Goal: Task Accomplishment & Management: Manage account settings

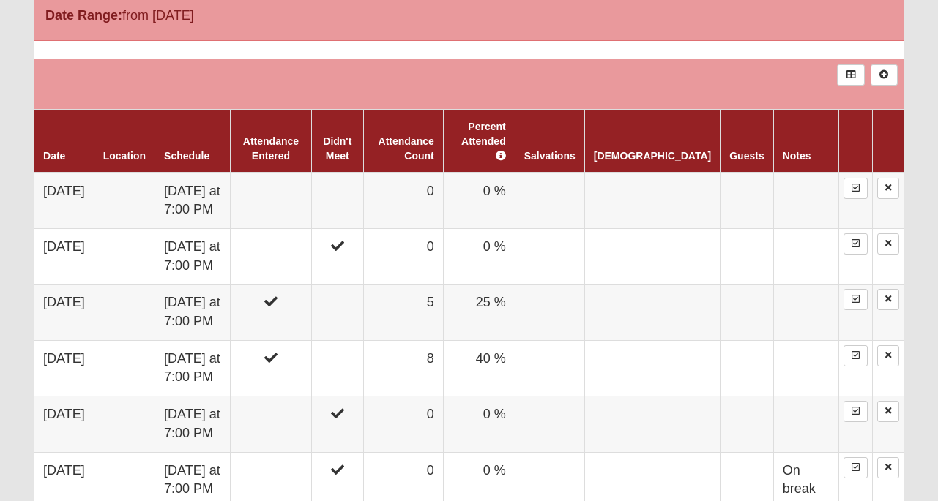
scroll to position [817, 0]
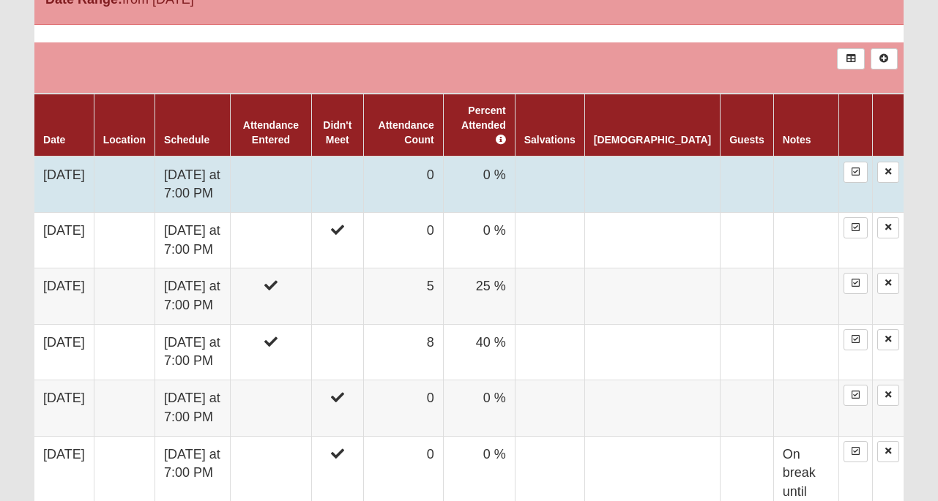
click at [210, 165] on td "[DATE] at 7:00 PM" at bounding box center [192, 185] width 75 height 56
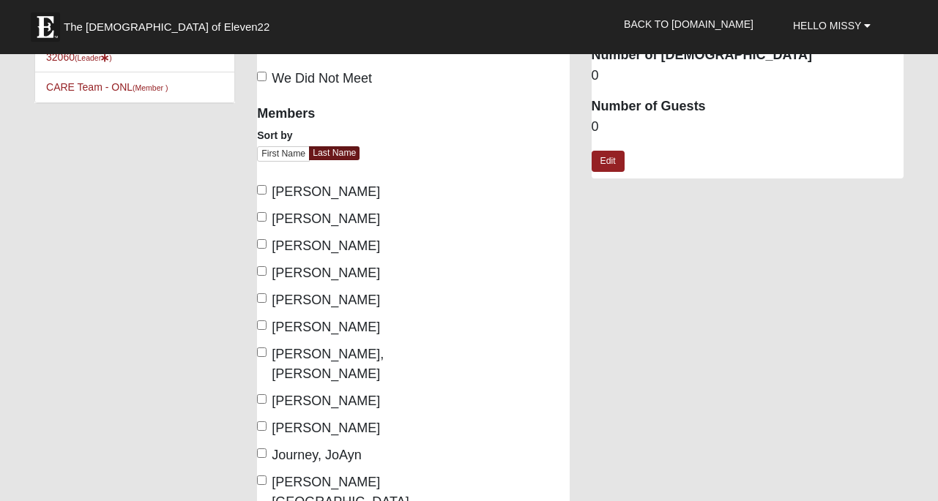
scroll to position [70, 0]
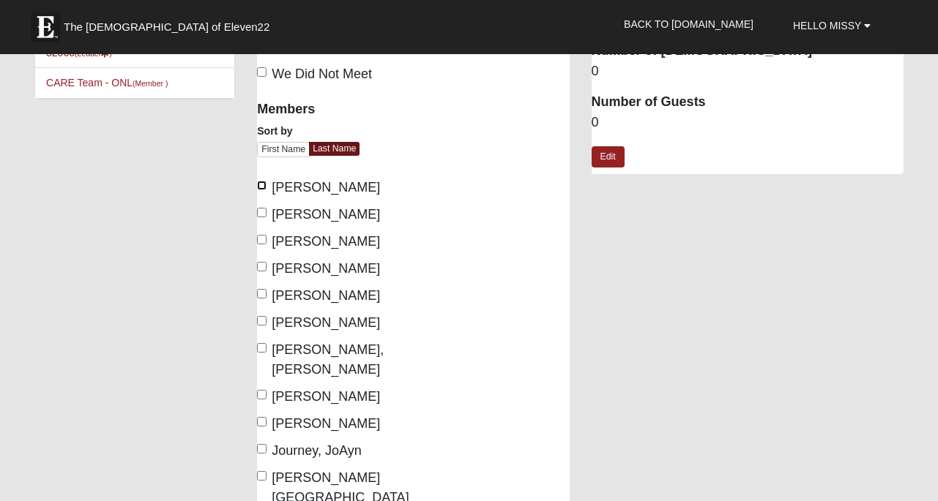
click at [261, 184] on input "Bott, Christy" at bounding box center [262, 186] width 10 height 10
checkbox input "true"
click at [266, 292] on input "Freeman, Missy" at bounding box center [262, 294] width 10 height 10
checkbox input "true"
click at [263, 349] on input "Irene, Linda" at bounding box center [262, 348] width 10 height 10
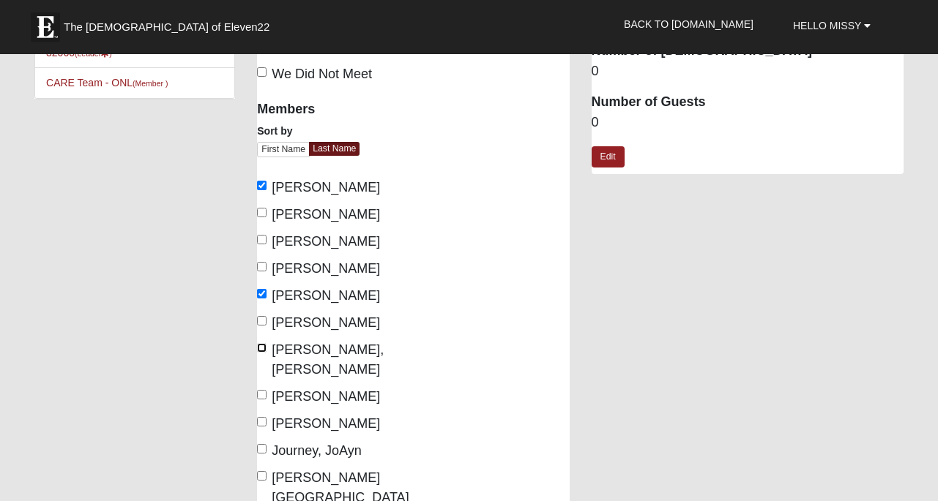
checkbox input "true"
click at [265, 444] on input "Journey, JoAyn" at bounding box center [262, 449] width 10 height 10
checkbox input "true"
click at [267, 469] on label "Lankford, Kandace" at bounding box center [329, 489] width 145 height 40
click at [266, 471] on input "Lankford, Kandace" at bounding box center [262, 476] width 10 height 10
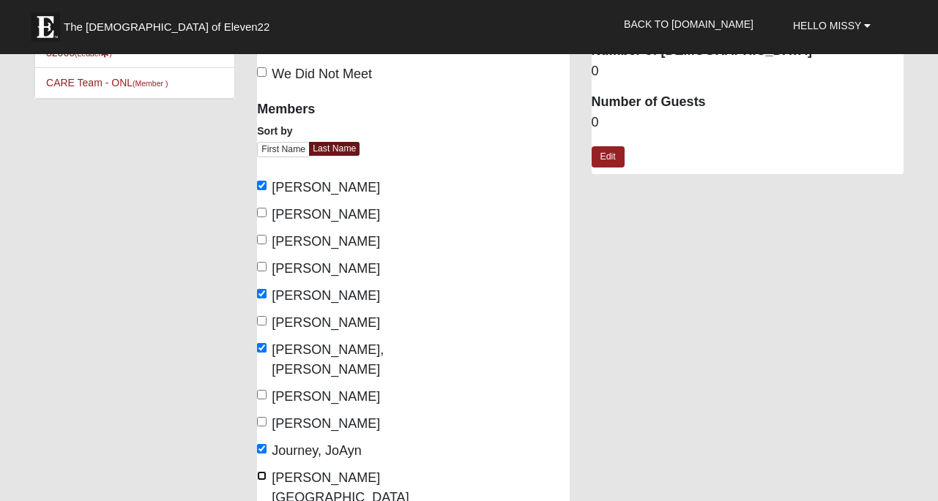
checkbox input "true"
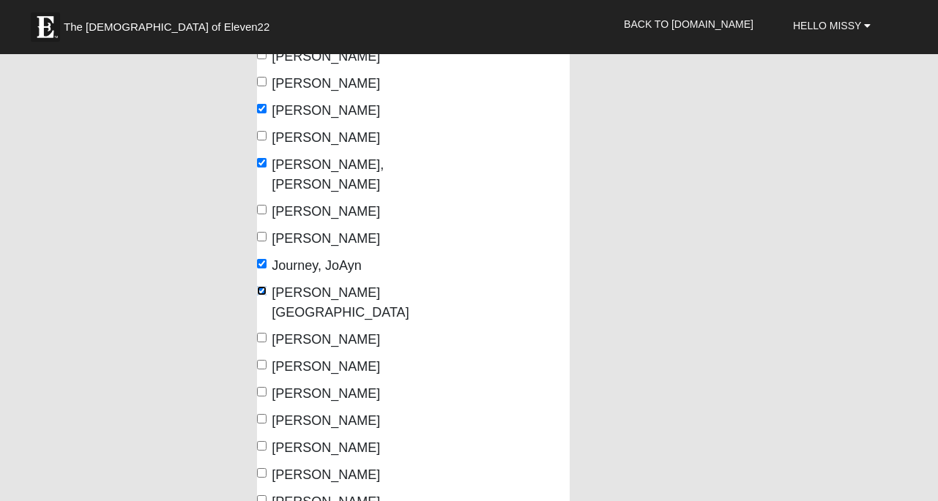
scroll to position [260, 0]
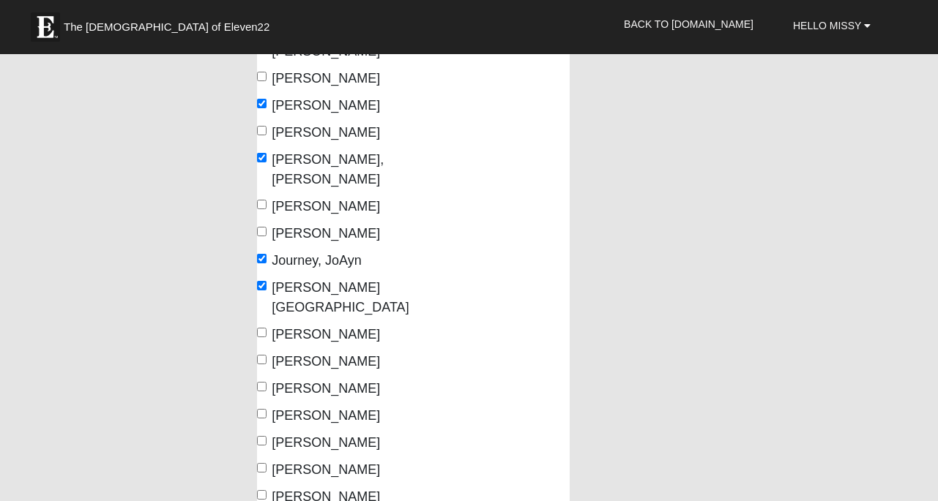
click at [266, 352] on label "Merryman, Tara" at bounding box center [318, 362] width 123 height 20
click at [266, 355] on input "Merryman, Tara" at bounding box center [262, 360] width 10 height 10
checkbox input "true"
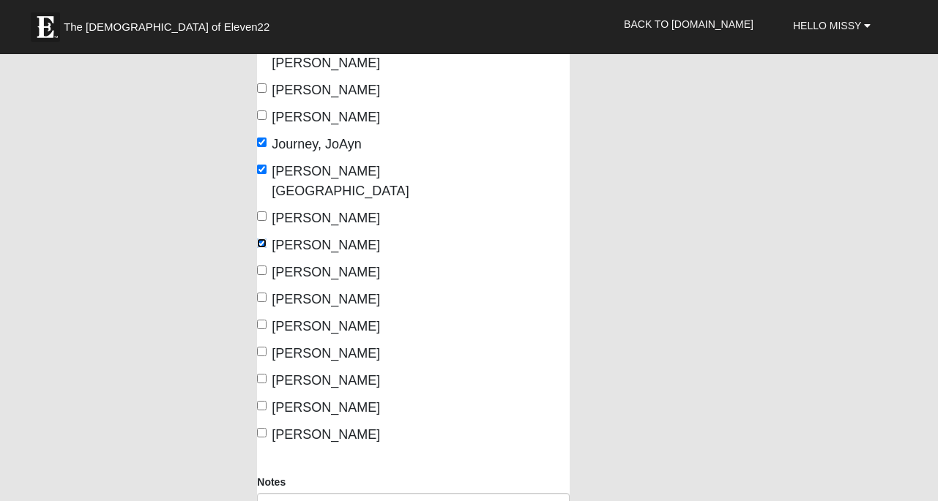
scroll to position [378, 0]
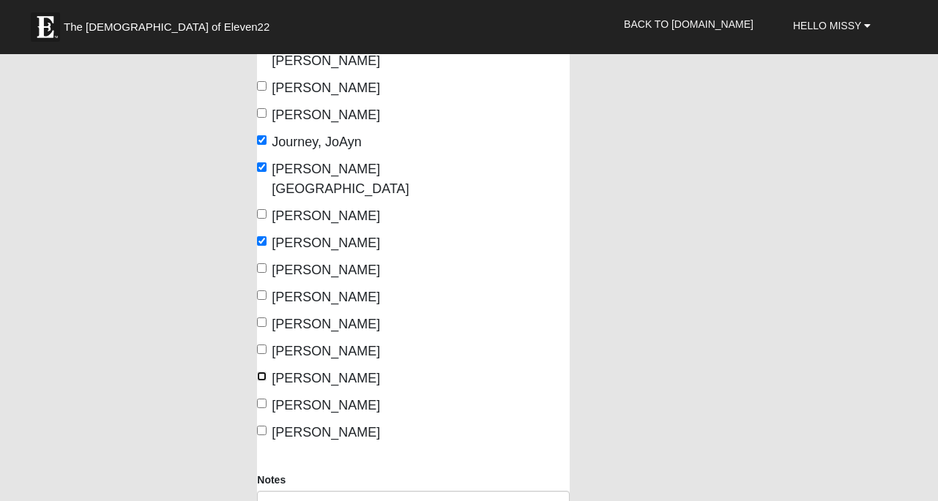
click at [265, 372] on input "Rehberg, Leah" at bounding box center [262, 377] width 10 height 10
checkbox input "true"
click at [266, 423] on label "Smith, Pam" at bounding box center [318, 433] width 123 height 20
click at [266, 426] on input "Smith, Pam" at bounding box center [262, 431] width 10 height 10
checkbox input "true"
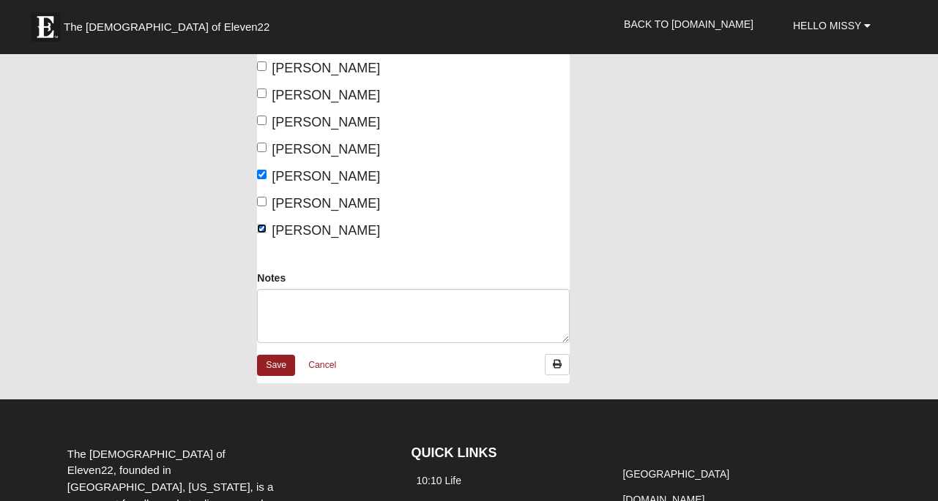
scroll to position [581, 0]
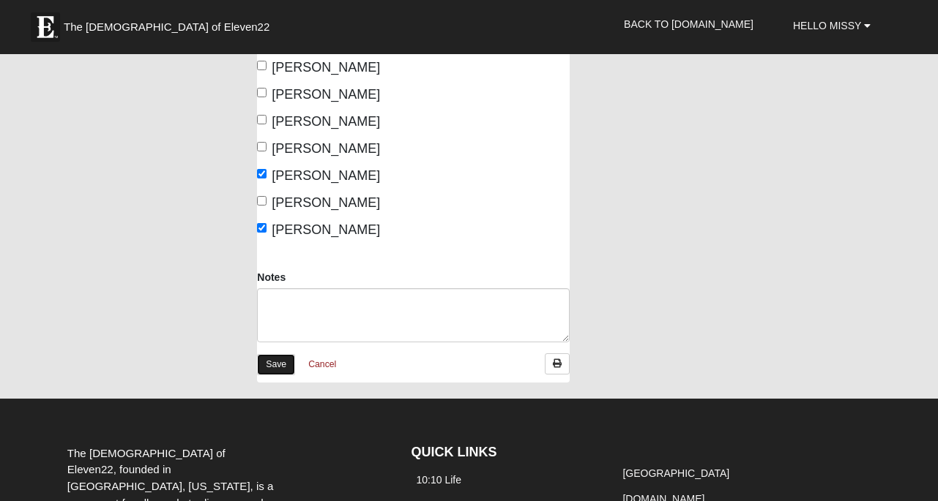
click at [277, 354] on link "Save" at bounding box center [276, 364] width 38 height 21
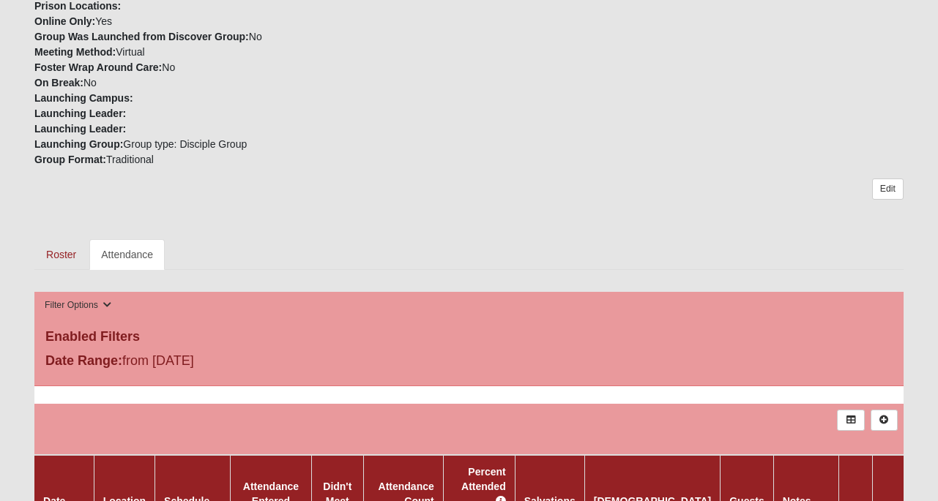
scroll to position [457, 0]
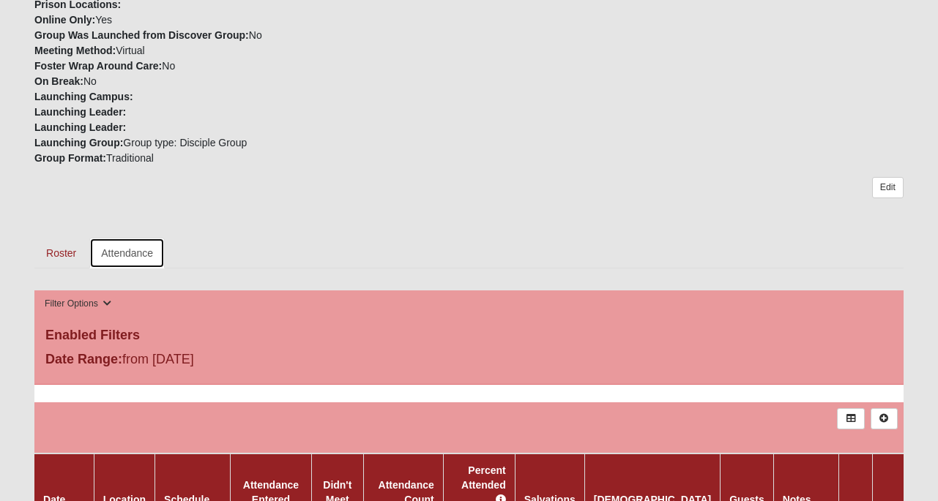
click at [156, 261] on link "Attendance" at bounding box center [126, 253] width 75 height 31
click at [72, 250] on link "Roster" at bounding box center [60, 253] width 53 height 31
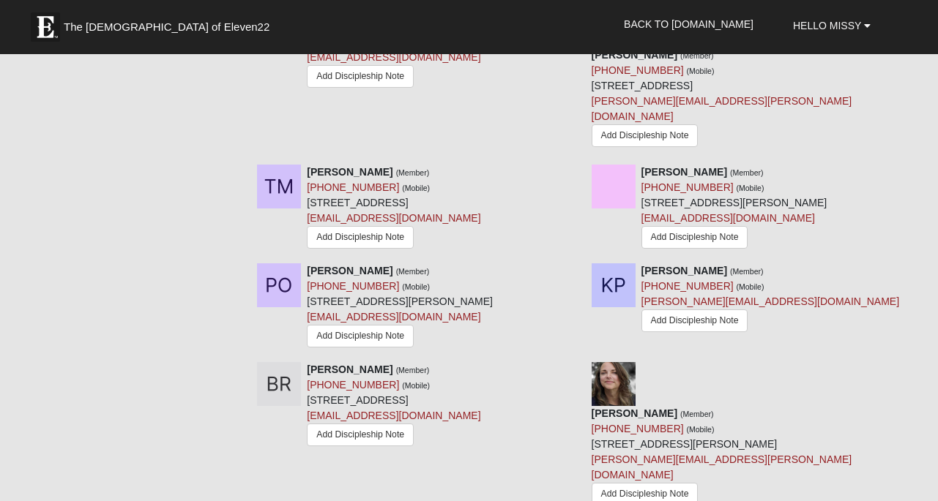
scroll to position [1313, 0]
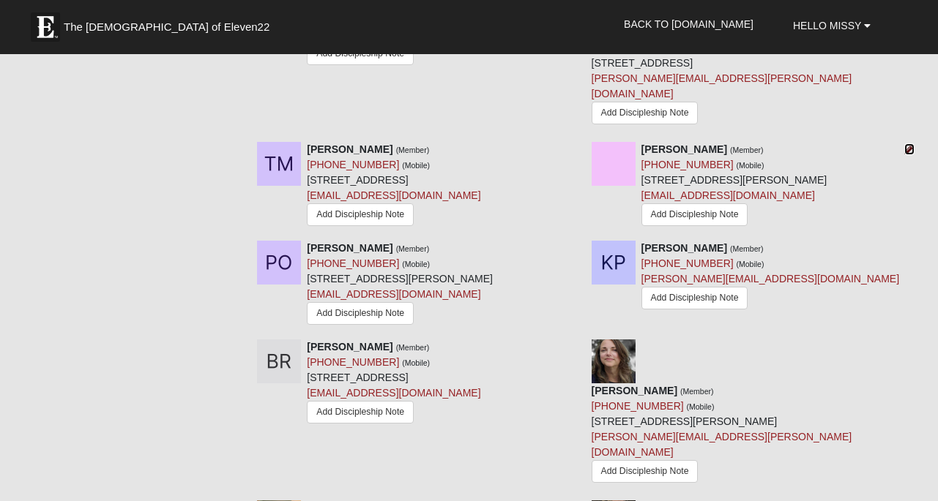
click at [909, 154] on icon at bounding box center [909, 149] width 10 height 10
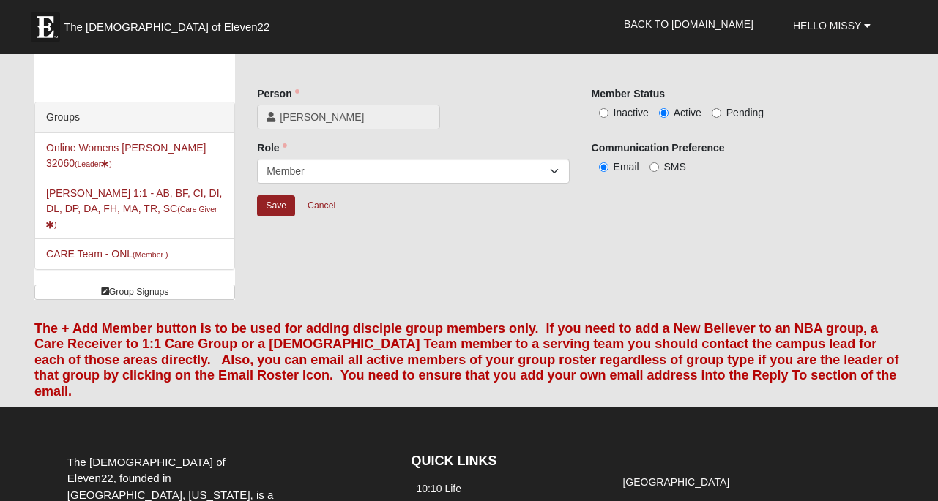
scroll to position [35, 0]
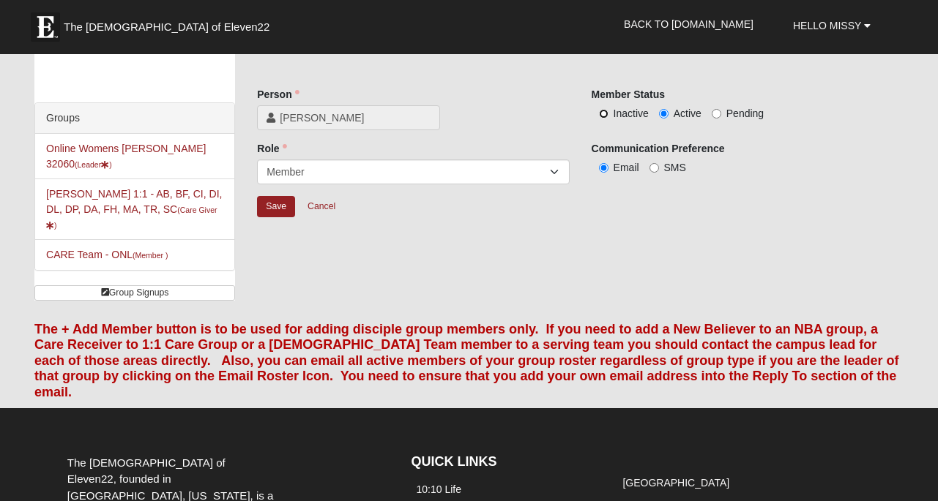
click at [602, 115] on input "Inactive" at bounding box center [604, 114] width 10 height 10
radio input "true"
click at [271, 209] on input "Save" at bounding box center [276, 206] width 38 height 21
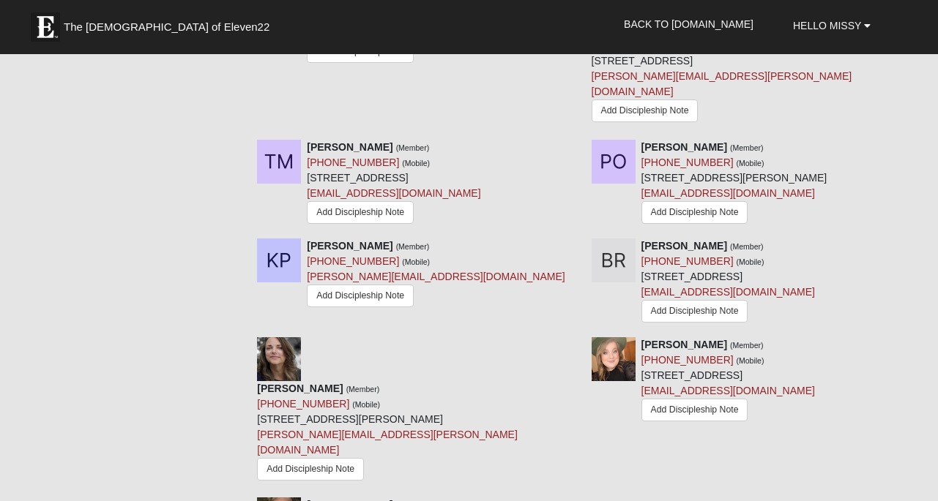
scroll to position [1316, 0]
click at [572, 250] on icon at bounding box center [575, 245] width 10 height 10
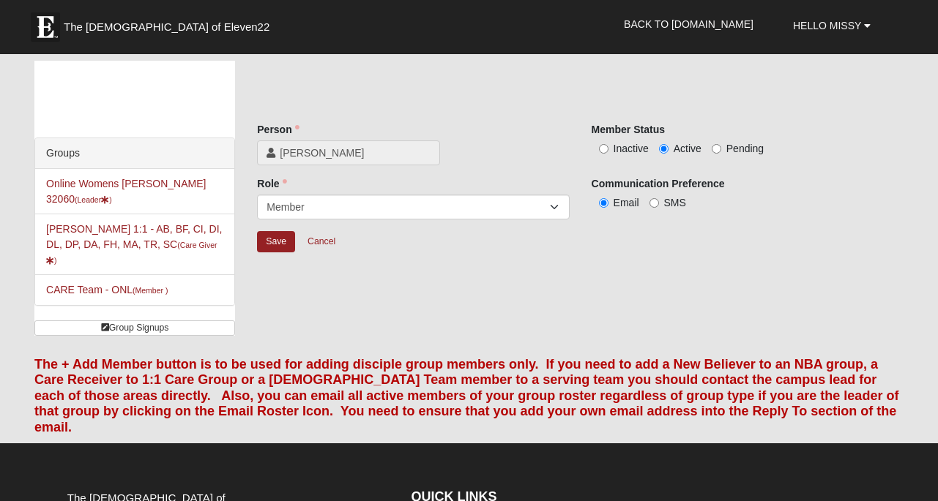
scroll to position [1, 0]
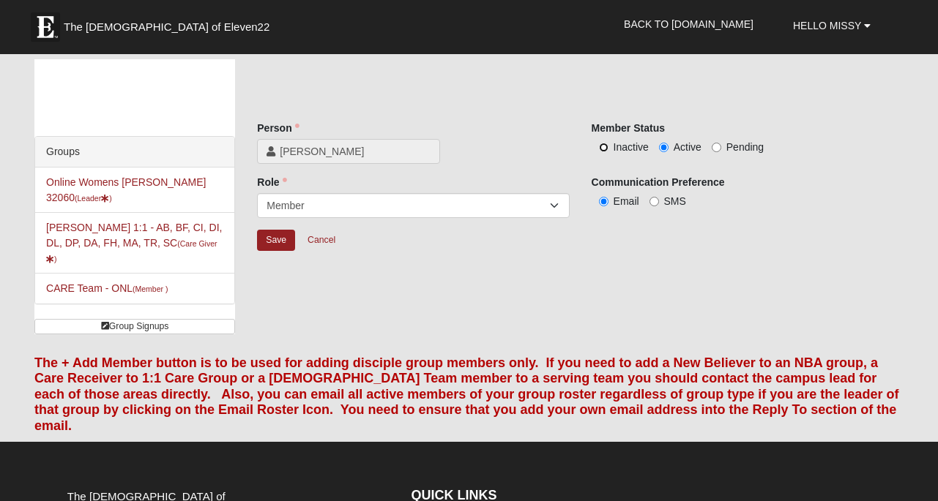
click at [602, 149] on input "Inactive" at bounding box center [604, 148] width 10 height 10
radio input "true"
click at [265, 240] on input "Save" at bounding box center [276, 240] width 38 height 21
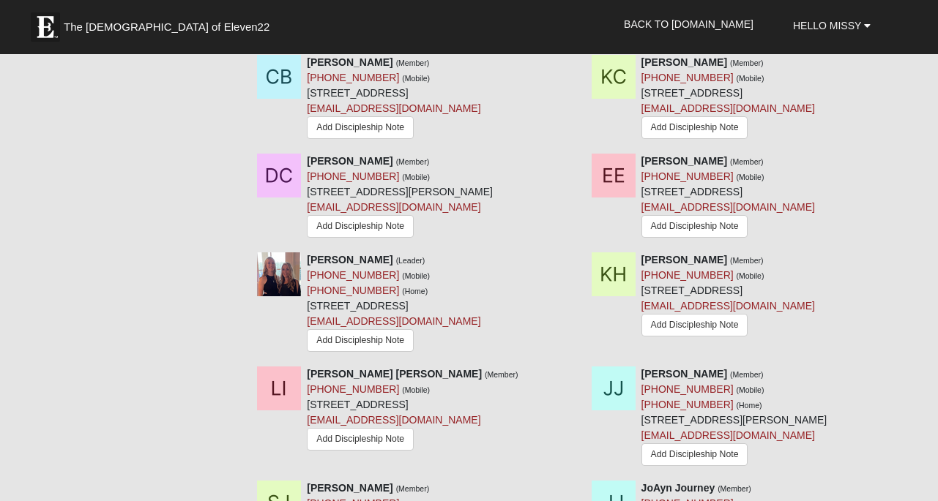
scroll to position [715, 0]
click at [907, 264] on icon at bounding box center [909, 259] width 10 height 10
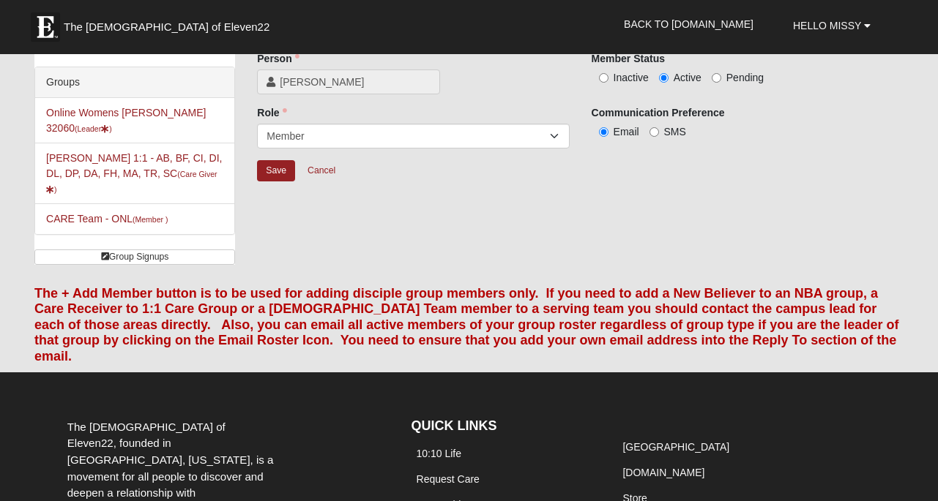
scroll to position [70, 0]
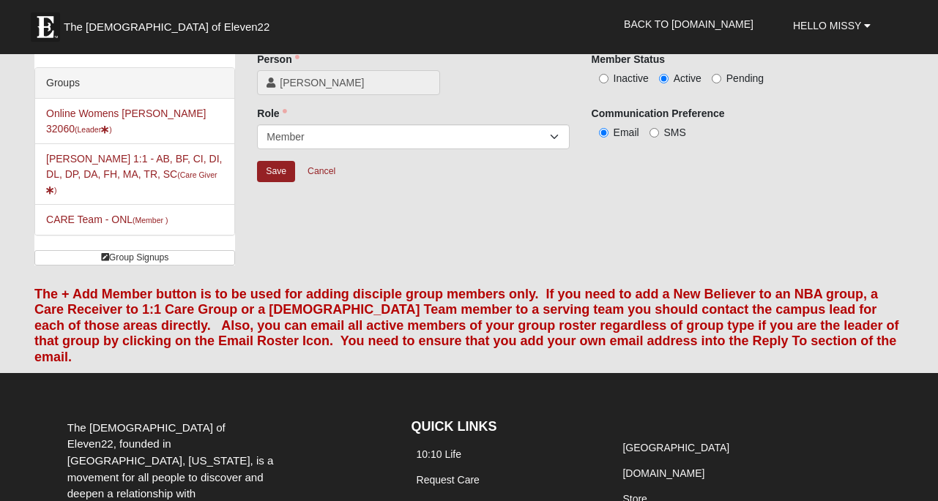
click at [608, 81] on label "Inactive" at bounding box center [619, 78] width 57 height 15
click at [608, 81] on input "Inactive" at bounding box center [604, 79] width 10 height 10
radio input "true"
click at [283, 171] on input "Save" at bounding box center [276, 171] width 38 height 21
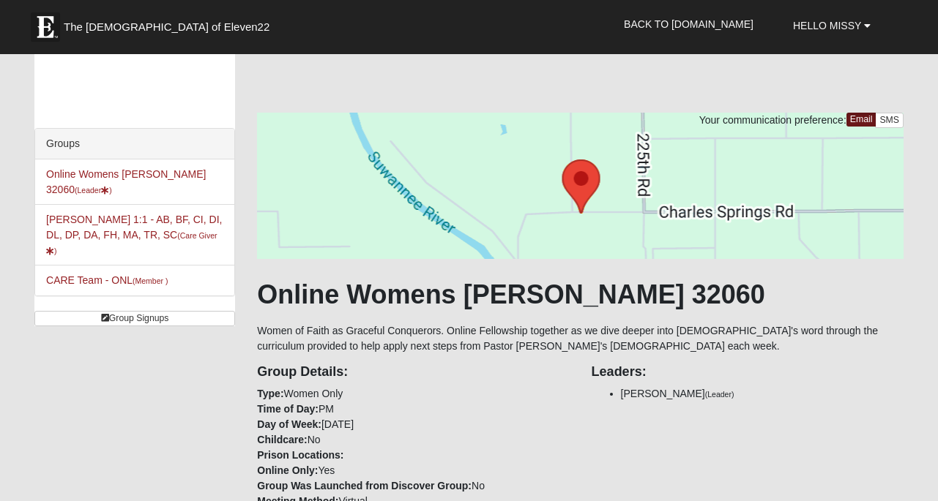
scroll to position [0, 0]
